Goal: Check status

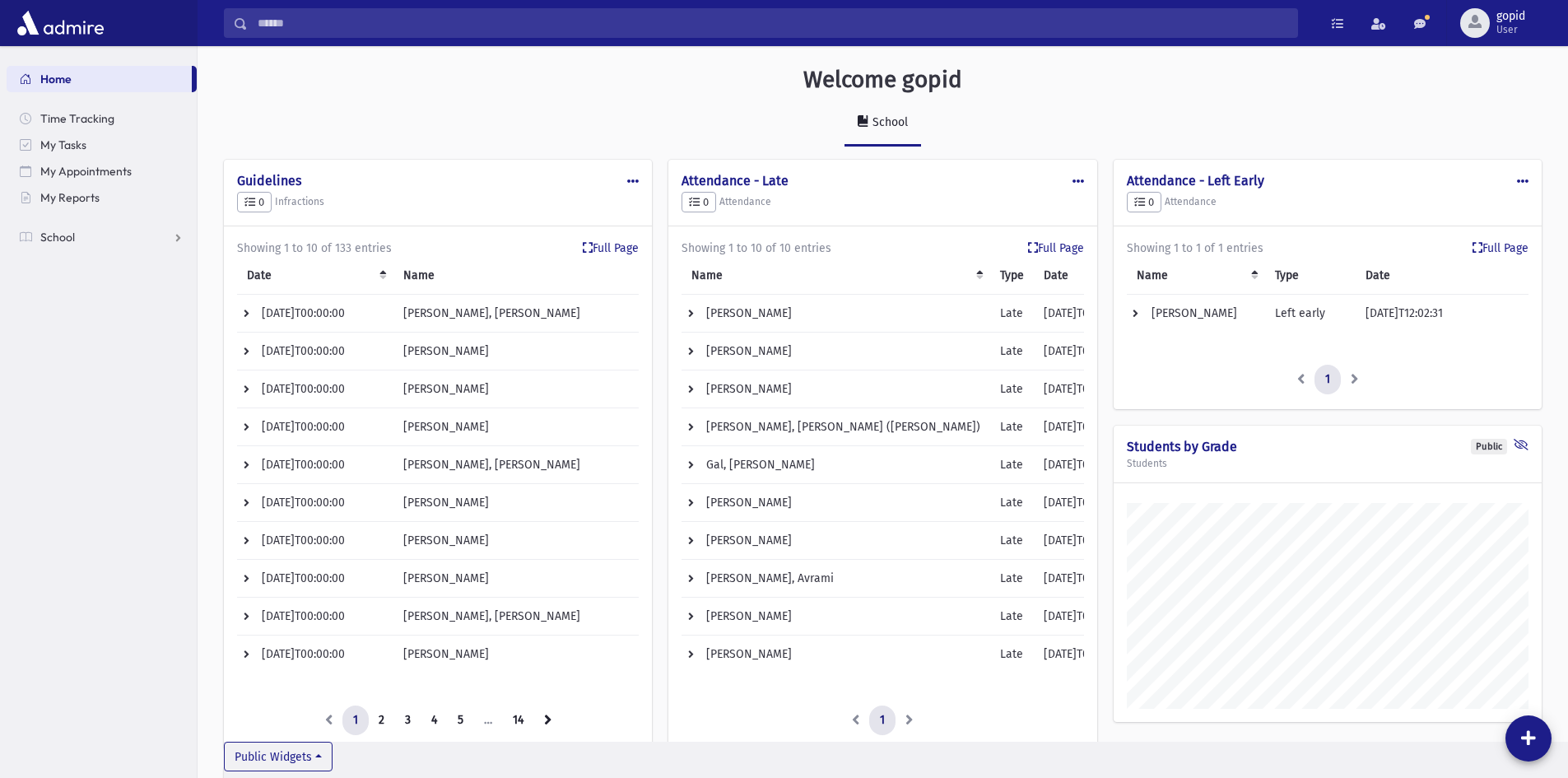
scroll to position [1397, 1370]
click at [1189, 318] on td "[PERSON_NAME]" at bounding box center [1196, 314] width 139 height 38
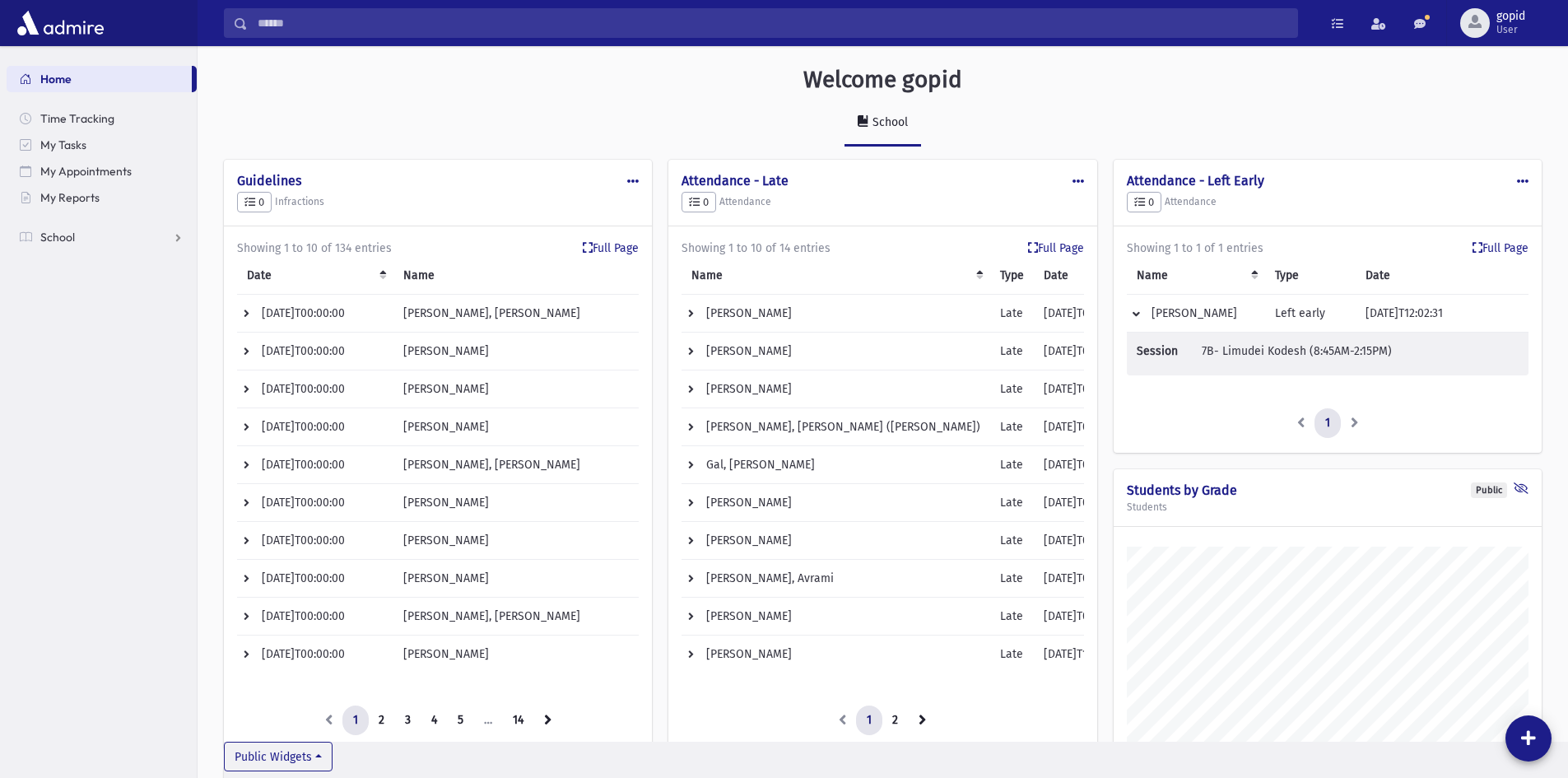
click at [1261, 355] on span "7B- Limudei Kodesh (8:45AM-2:15PM)" at bounding box center [1296, 351] width 190 height 14
click at [1215, 323] on td "[PERSON_NAME]" at bounding box center [1196, 314] width 139 height 38
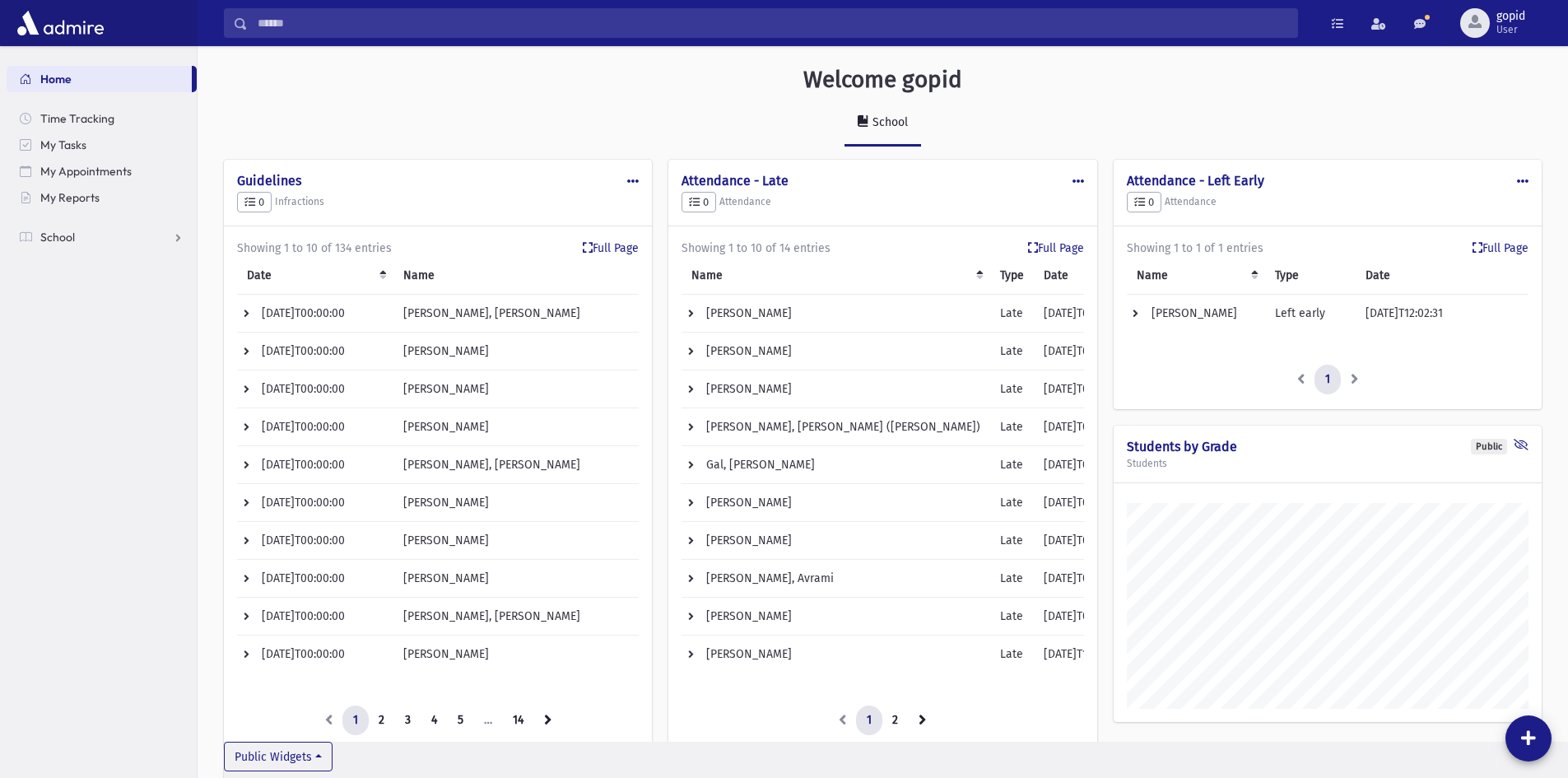
click at [1214, 321] on td "[PERSON_NAME]" at bounding box center [1196, 314] width 139 height 38
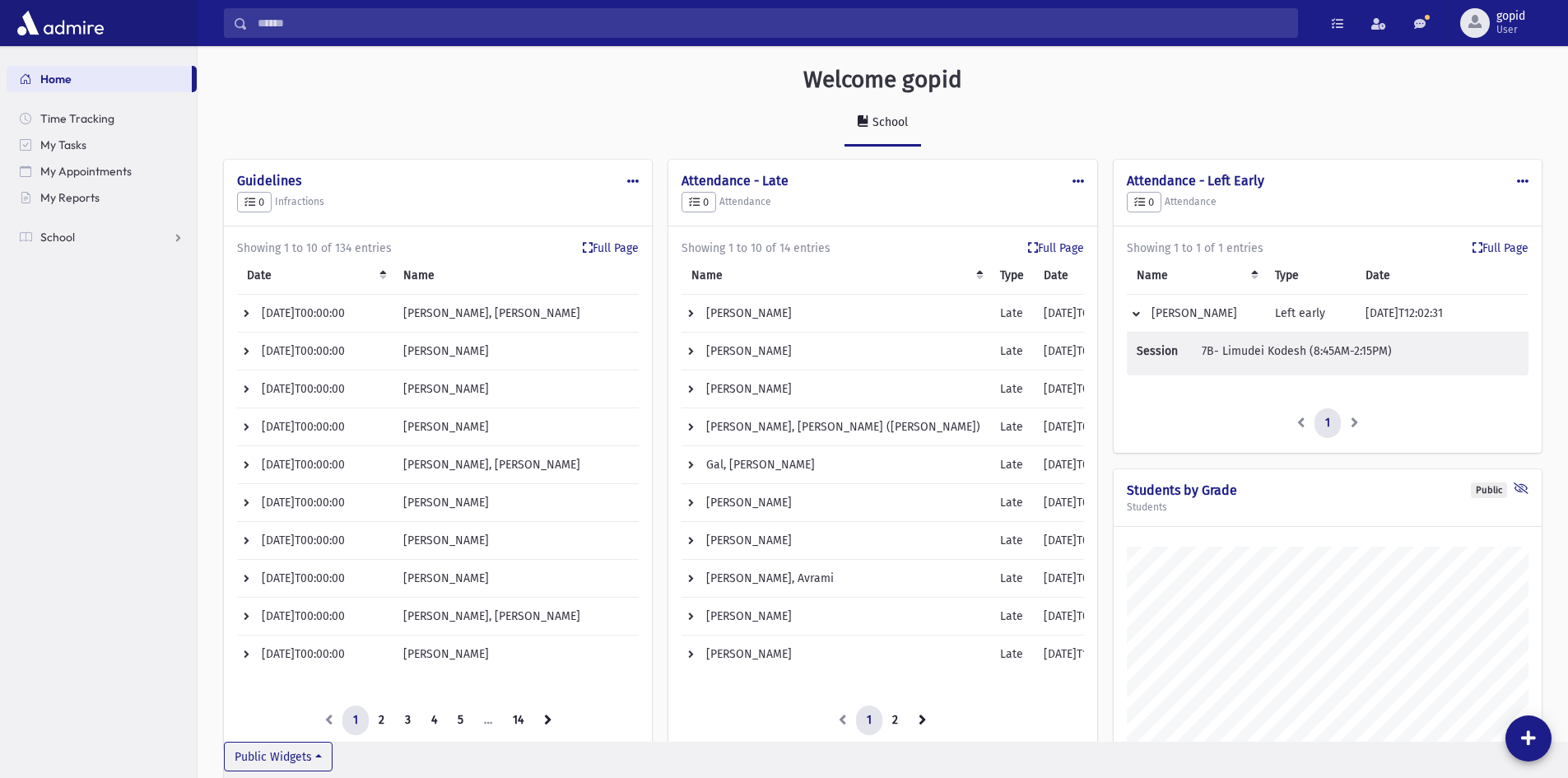
click at [1214, 321] on td "[PERSON_NAME]" at bounding box center [1196, 314] width 139 height 38
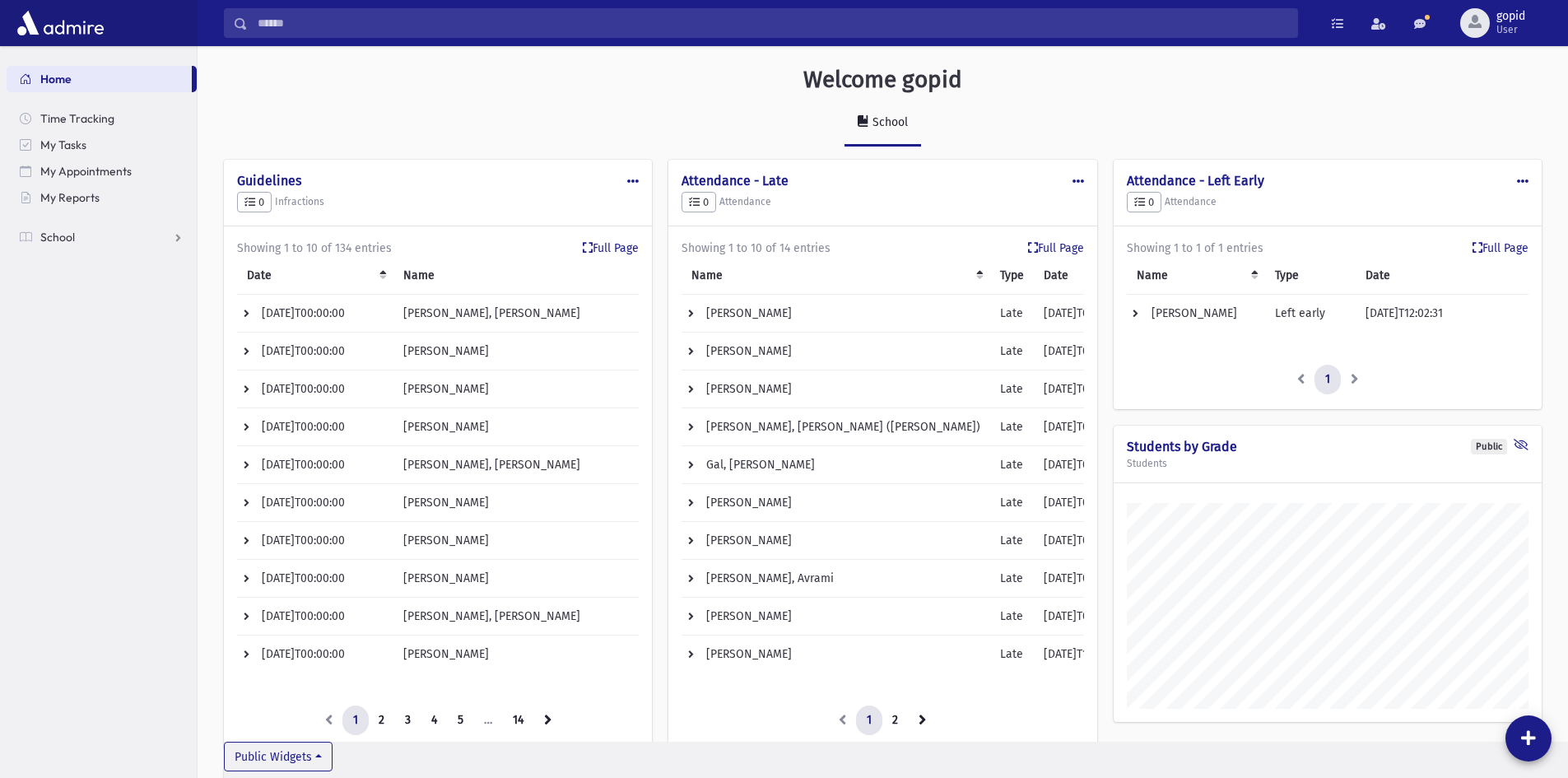
click at [1185, 315] on td "[PERSON_NAME]" at bounding box center [1196, 314] width 139 height 38
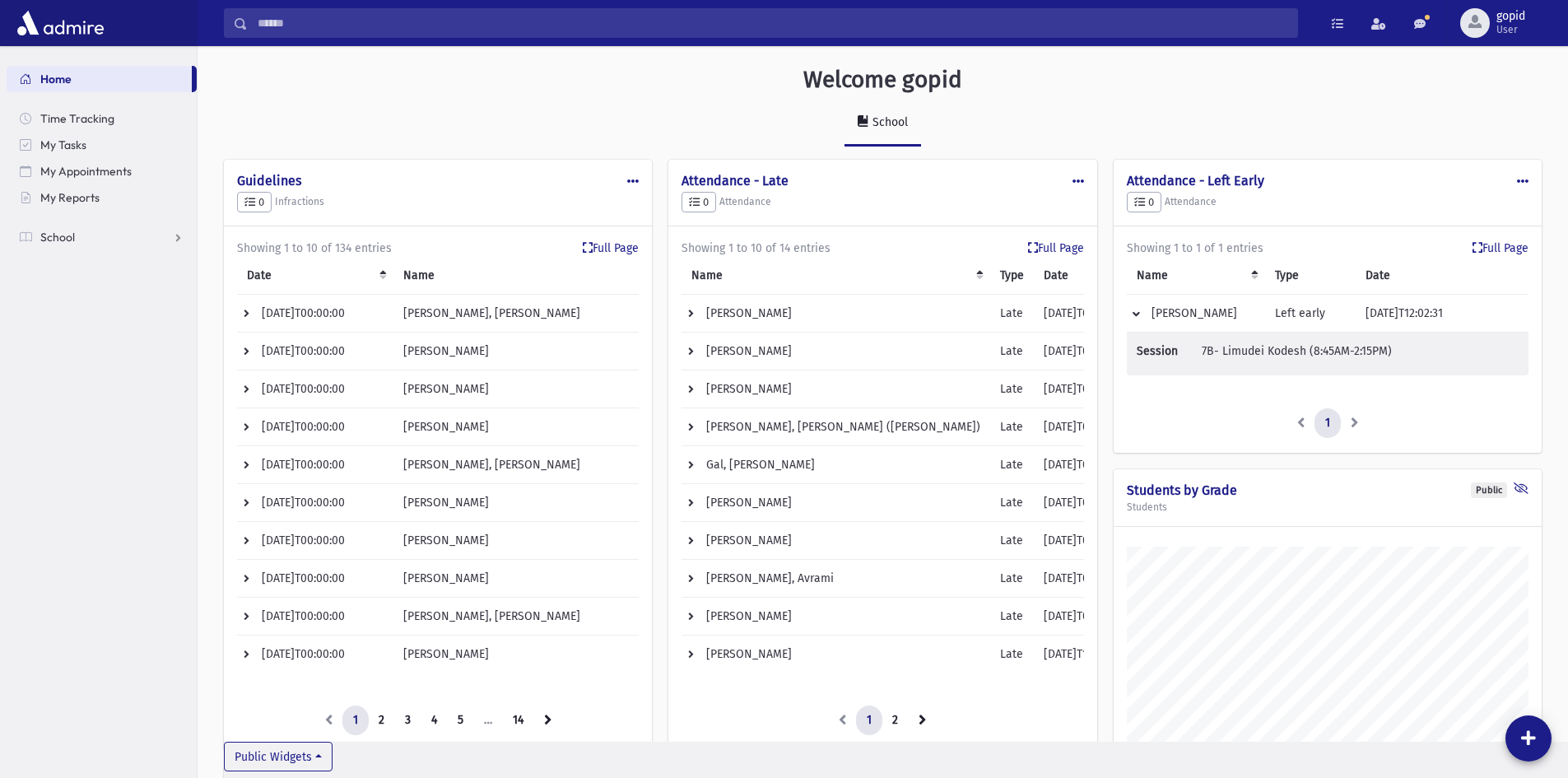
click at [1287, 313] on td "Left early" at bounding box center [1310, 314] width 91 height 38
drag, startPoint x: 1224, startPoint y: 344, endPoint x: 1188, endPoint y: 313, distance: 47.5
drag, startPoint x: 1188, startPoint y: 313, endPoint x: 1170, endPoint y: 310, distance: 18.2
click at [1170, 310] on td "[PERSON_NAME]" at bounding box center [1196, 314] width 139 height 38
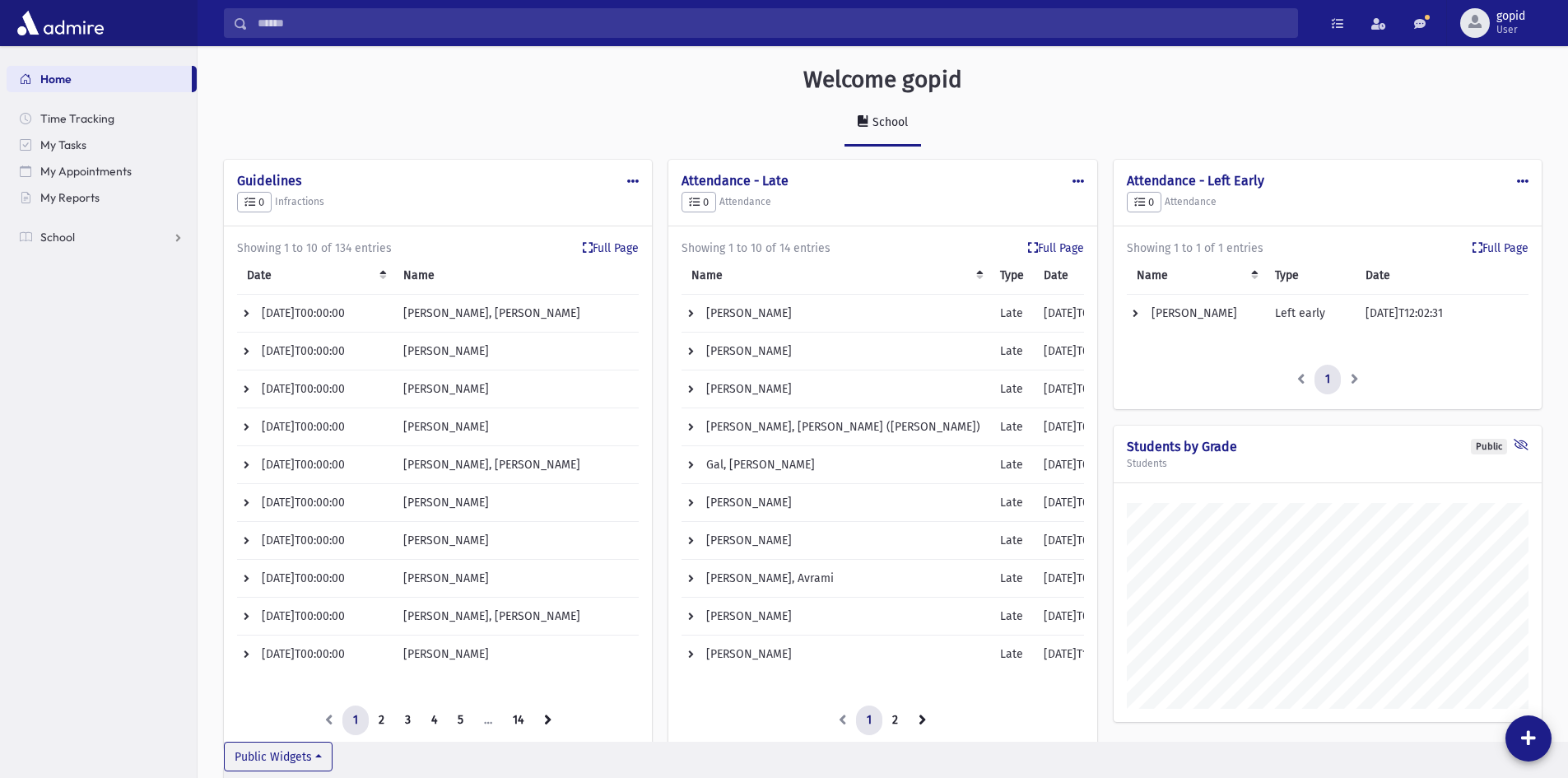
click at [769, 315] on td "[PERSON_NAME]" at bounding box center [836, 314] width 309 height 38
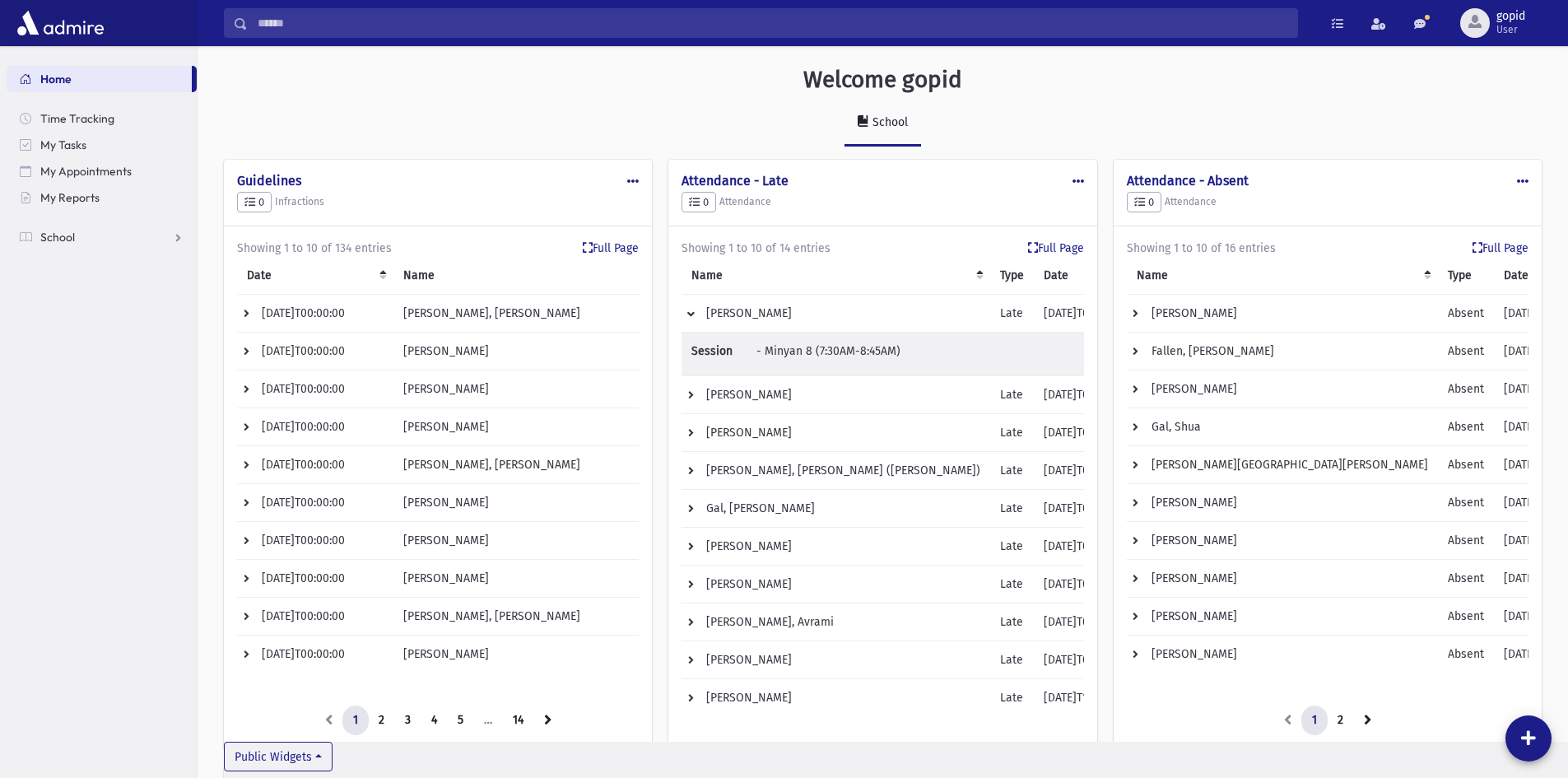
click at [769, 315] on td "[PERSON_NAME]" at bounding box center [836, 314] width 309 height 38
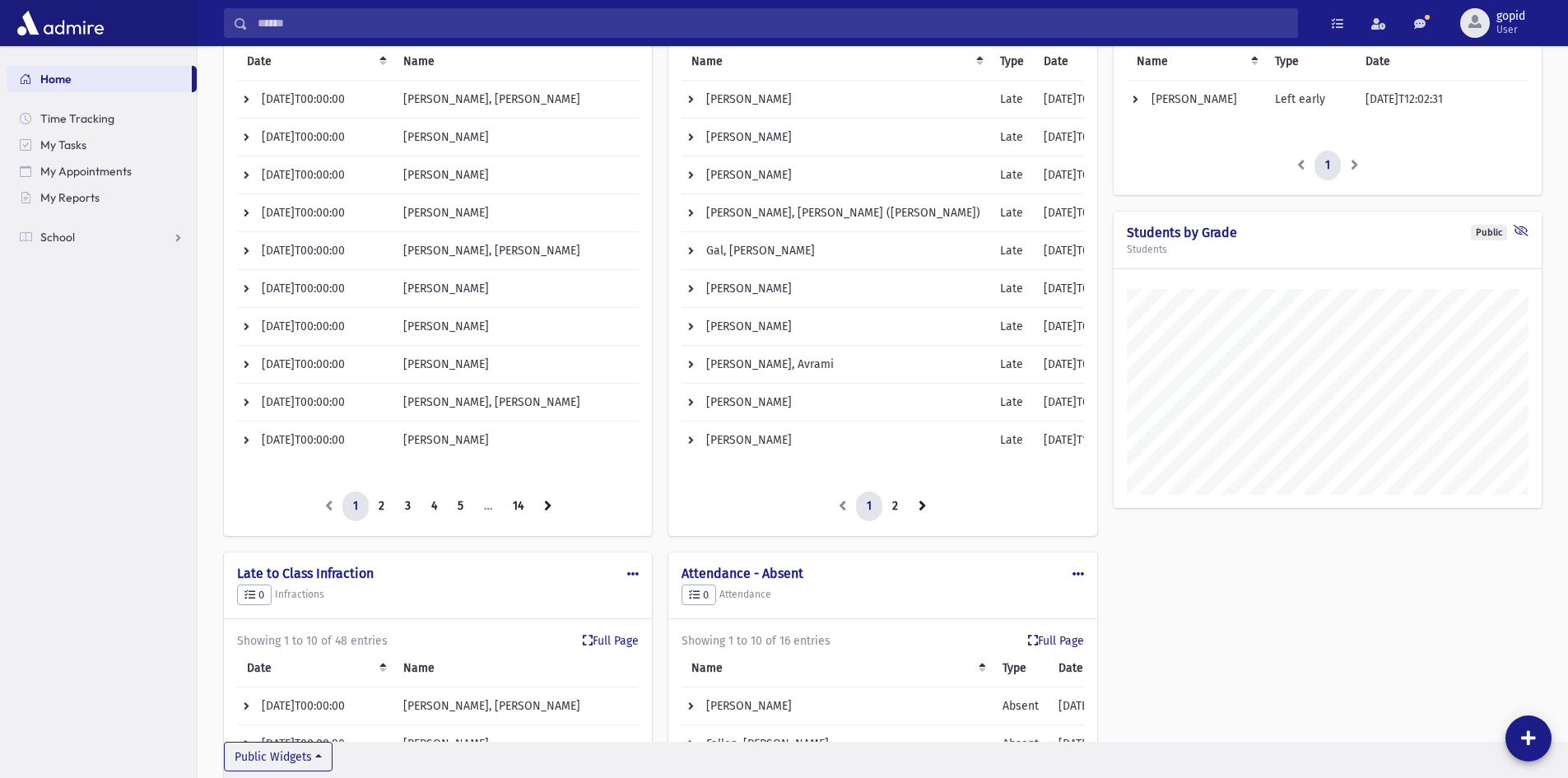
scroll to position [83, 0]
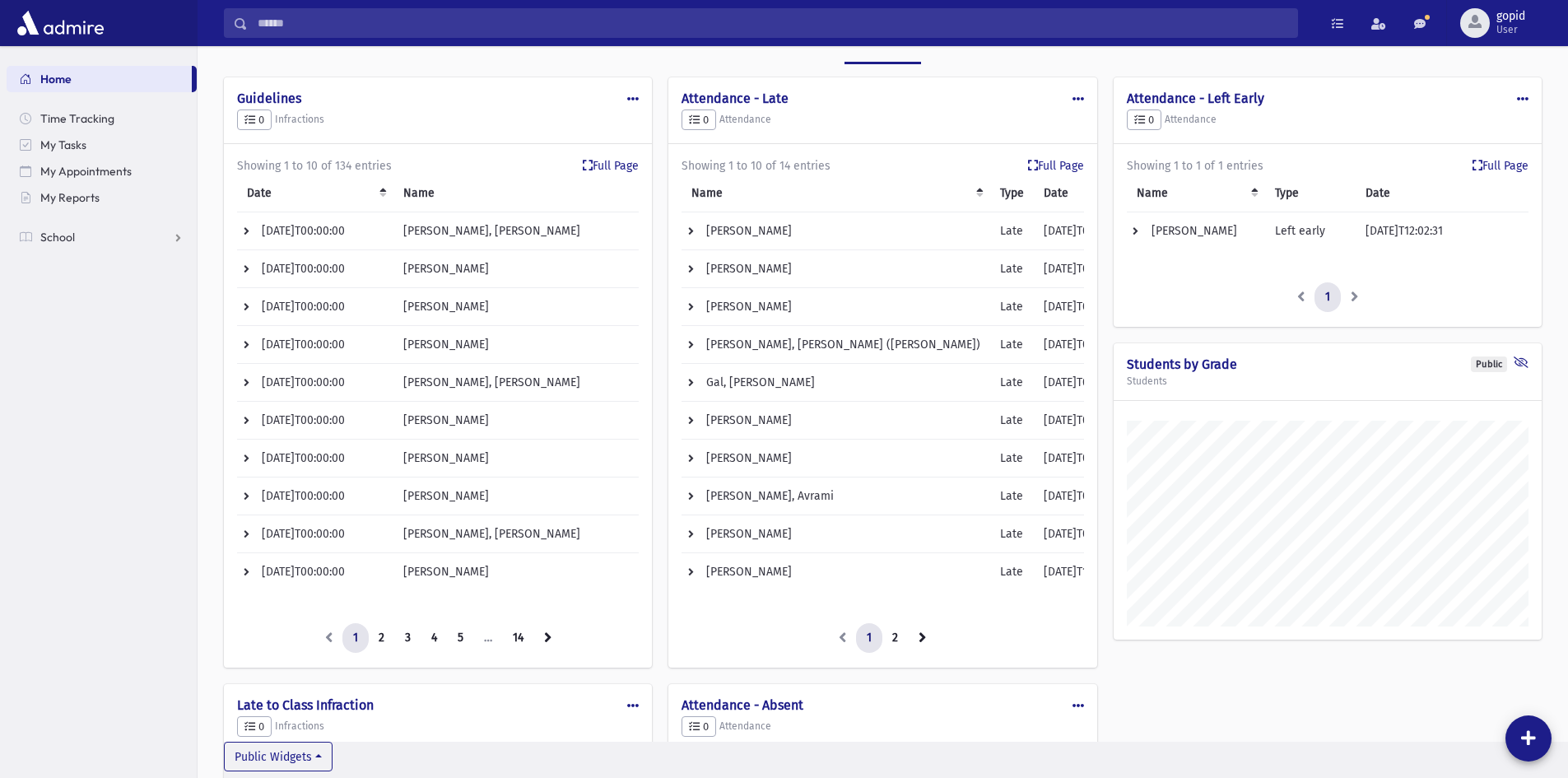
click at [476, 240] on td "[PERSON_NAME], [PERSON_NAME]" at bounding box center [515, 231] width 245 height 38
click at [477, 234] on td "[PERSON_NAME], [PERSON_NAME]" at bounding box center [515, 231] width 245 height 38
click at [332, 233] on td "[DATE]T00:00:00" at bounding box center [315, 231] width 156 height 38
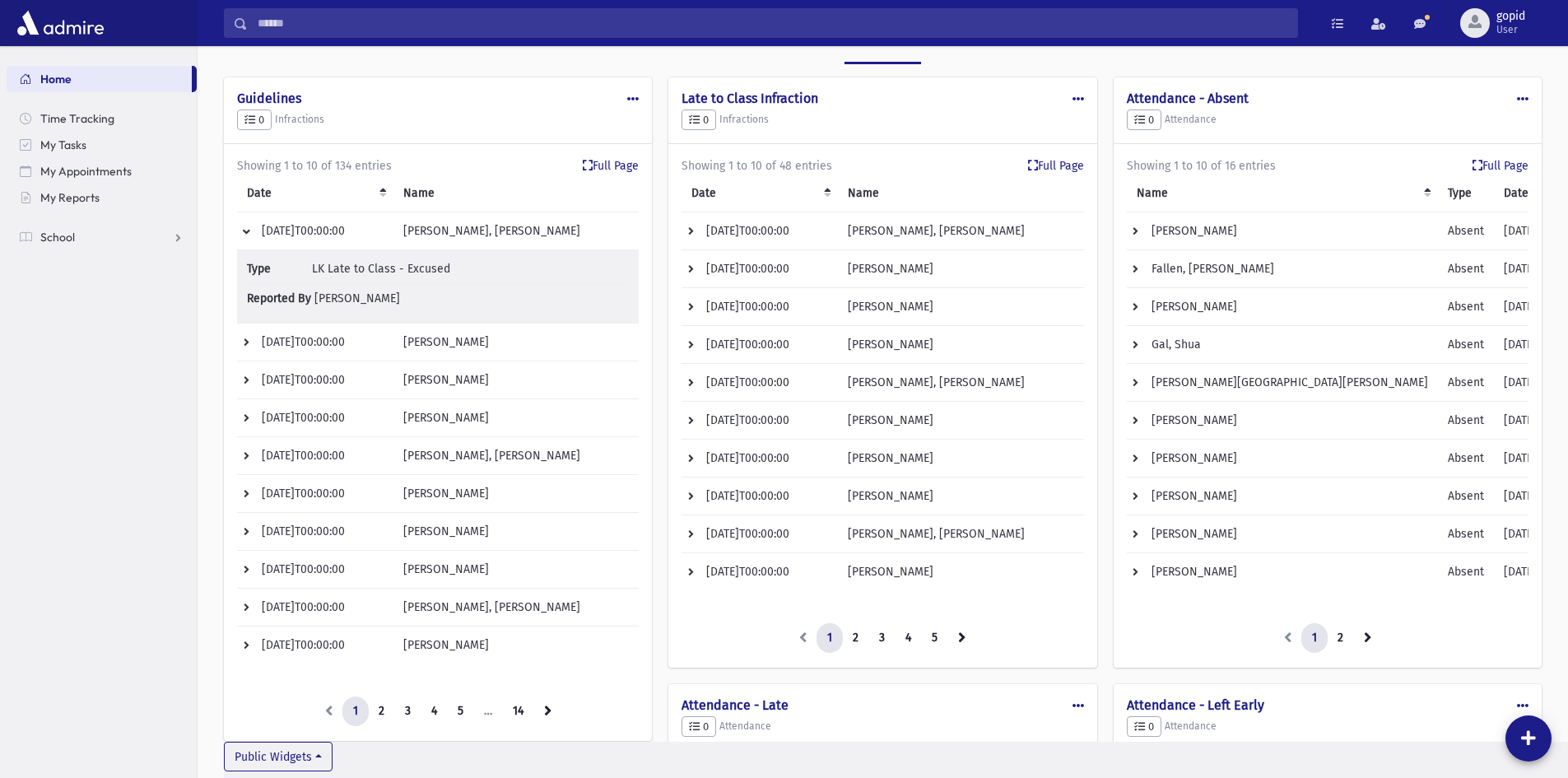
click at [332, 233] on td "[DATE]T00:00:00" at bounding box center [315, 231] width 156 height 38
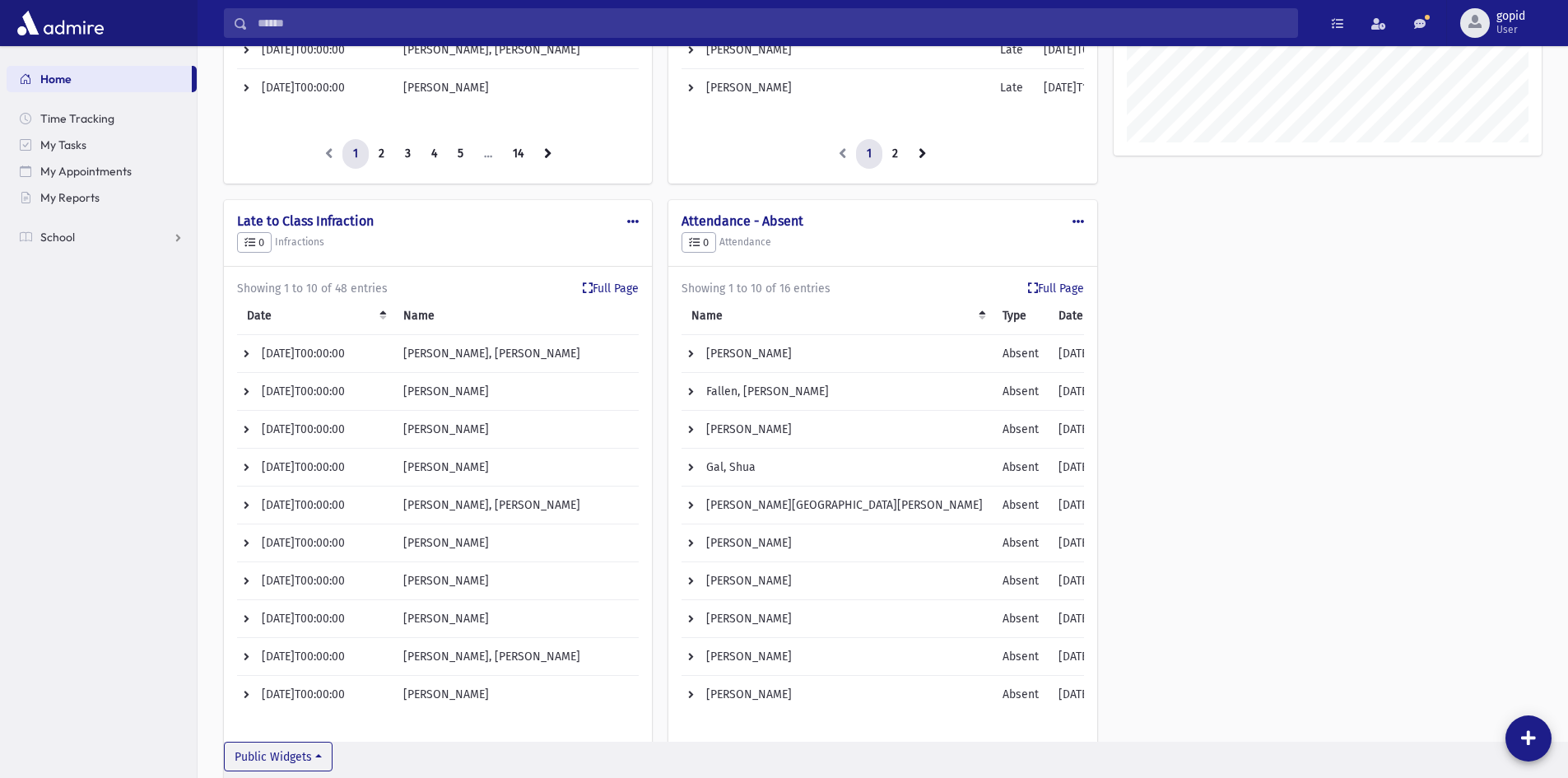
scroll to position [576, 0]
